Goal: Task Accomplishment & Management: Manage account settings

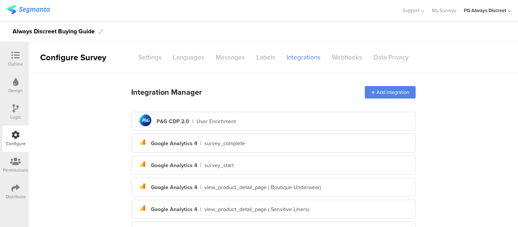
click at [78, 31] on div "Always Discreet Buying Guide" at bounding box center [54, 31] width 82 height 12
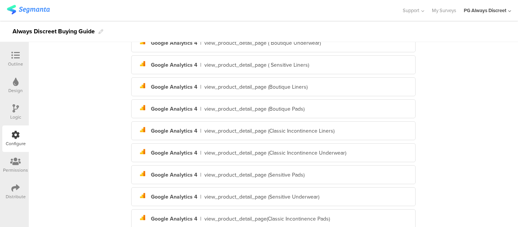
scroll to position [152, 0]
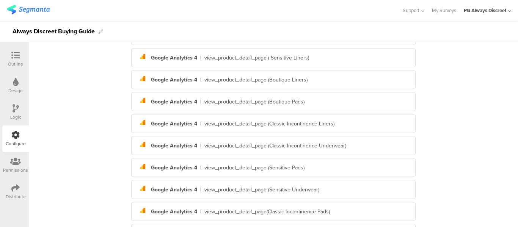
click at [0, 57] on div "Outline Design Logic Configure Permissions Distribute" at bounding box center [14, 125] width 29 height 159
click at [14, 57] on icon at bounding box center [15, 55] width 8 height 8
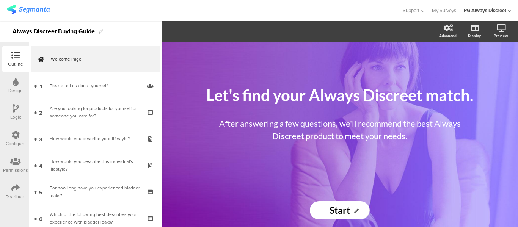
click at [104, 31] on div "Always Discreet Buying Guide" at bounding box center [81, 31] width 162 height 21
click at [441, 9] on link "My Surveys" at bounding box center [444, 10] width 24 height 21
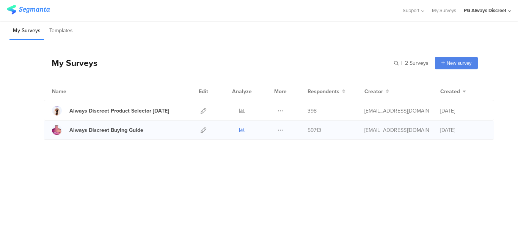
click at [242, 129] on icon at bounding box center [242, 131] width 6 height 6
click at [129, 113] on div "Always Discreet Product Selector June 2024" at bounding box center [119, 111] width 100 height 8
click at [204, 131] on icon at bounding box center [204, 131] width 6 height 6
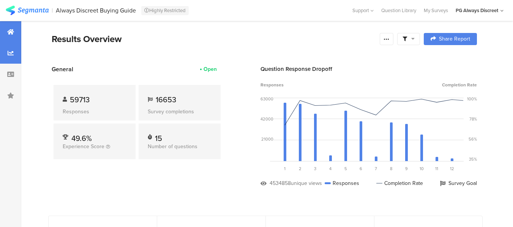
click at [8, 50] on icon at bounding box center [11, 53] width 6 height 6
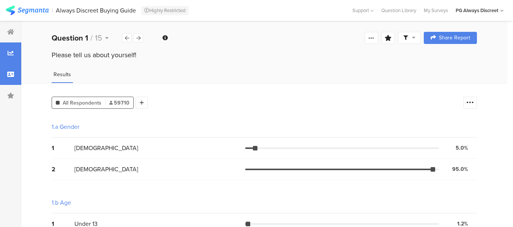
click at [13, 71] on div at bounding box center [10, 74] width 21 height 21
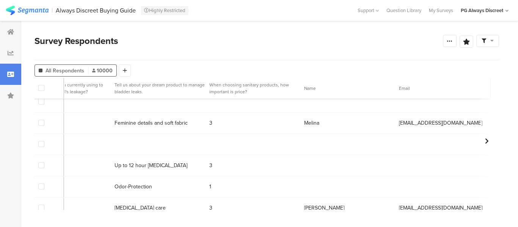
scroll to position [1176, 3022]
click at [2, 91] on div at bounding box center [10, 95] width 21 height 21
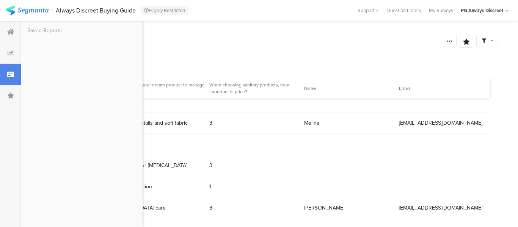
click at [222, 35] on div "Survey Respondents" at bounding box center [239, 41] width 409 height 14
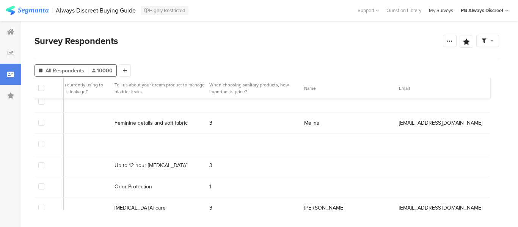
click at [431, 13] on div "My Surveys" at bounding box center [441, 10] width 32 height 7
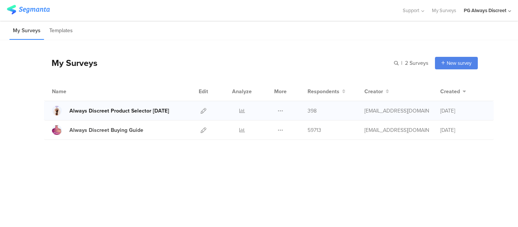
click at [121, 110] on div "Always Discreet Product Selector June 2024" at bounding box center [119, 111] width 100 height 8
click at [205, 111] on icon at bounding box center [204, 111] width 6 height 6
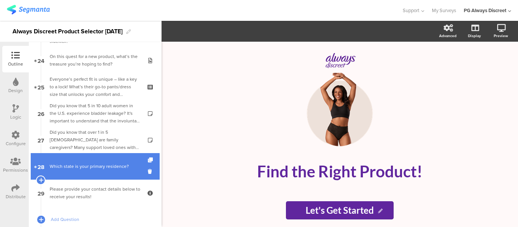
scroll to position [645, 0]
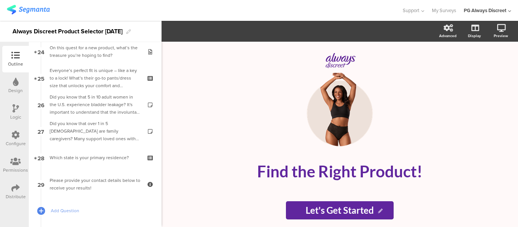
click at [16, 139] on icon at bounding box center [15, 135] width 8 height 8
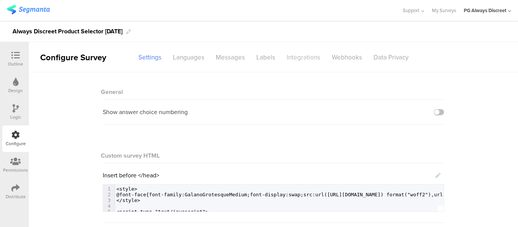
click at [292, 60] on div "Integrations" at bounding box center [303, 57] width 45 height 13
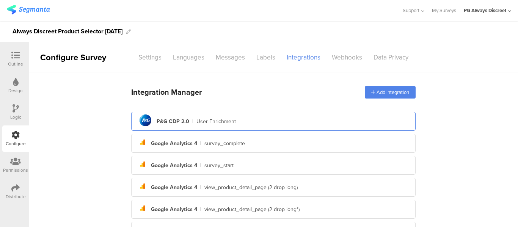
click at [208, 118] on div "User Enrichment" at bounding box center [216, 122] width 39 height 8
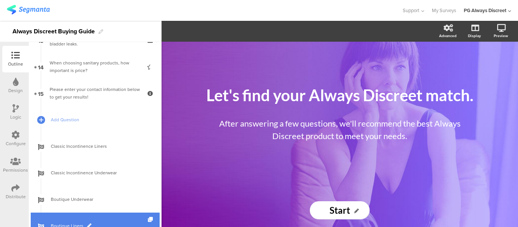
scroll to position [455, 0]
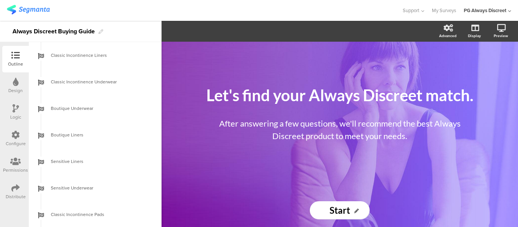
click at [14, 142] on div "Configure" at bounding box center [16, 143] width 20 height 7
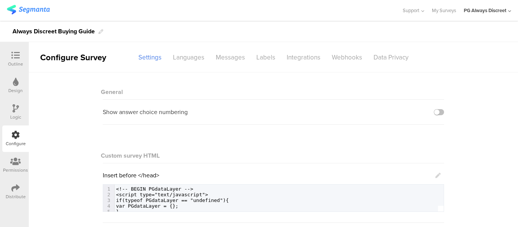
click at [299, 49] on sg-section-page-header "Configure Survey Settings Languages Messages Labels Integrations Webhooks Data …" at bounding box center [274, 57] width 490 height 30
click at [299, 57] on div "Integrations" at bounding box center [303, 57] width 45 height 13
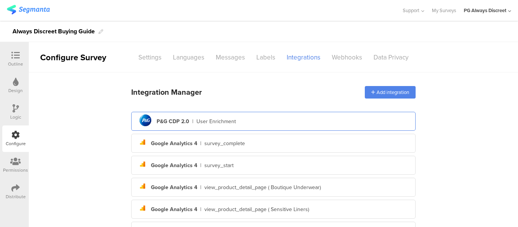
click at [250, 115] on div "pg logo P&G CDP 2.0 | User Enrichment" at bounding box center [273, 121] width 272 height 19
